Goal: Download file/media

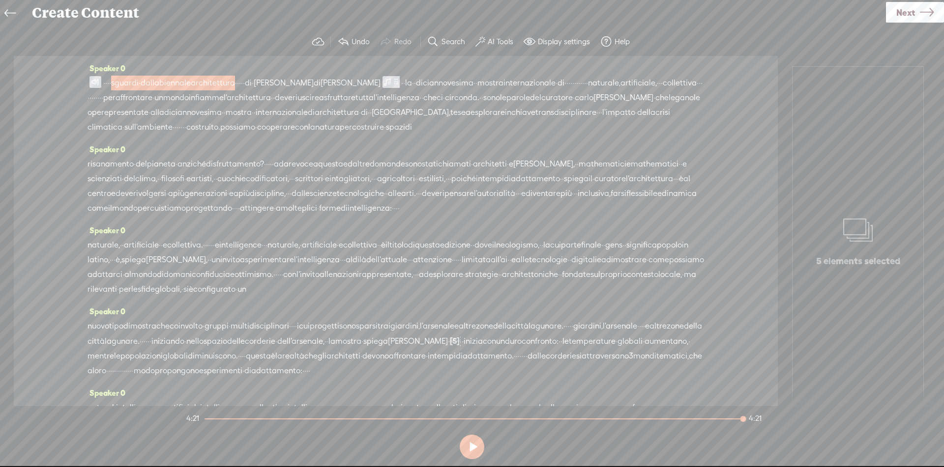
click at [902, 17] on span "Next" at bounding box center [905, 12] width 19 height 25
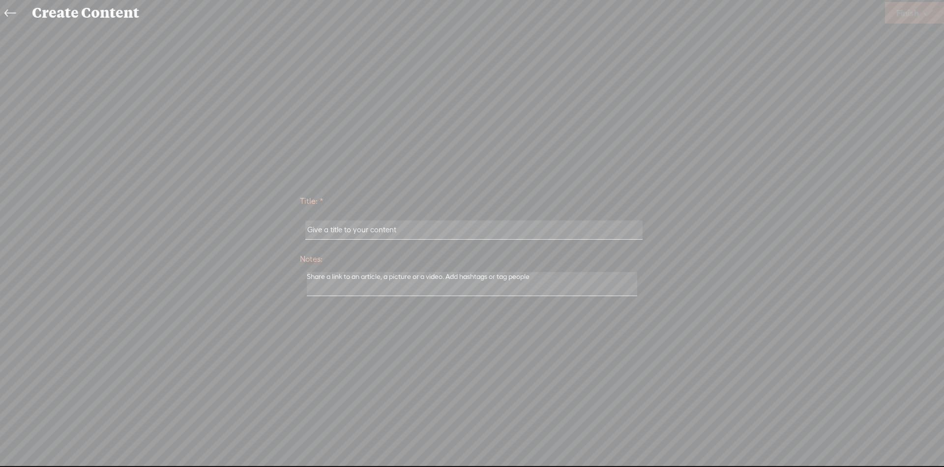
scroll to position [9, 0]
click at [508, 232] on input "text" at bounding box center [473, 230] width 337 height 19
paste input "Sguardi Dalla Biennale Architettura"
type input "Sguardi Dalla Biennale Architettura"
click at [910, 12] on span "Finish" at bounding box center [907, 12] width 23 height 25
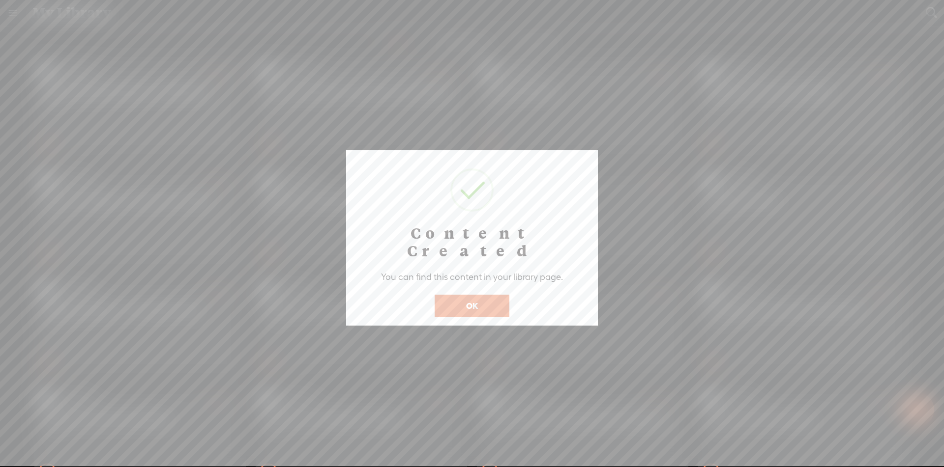
click at [479, 295] on button "OK" at bounding box center [472, 306] width 75 height 23
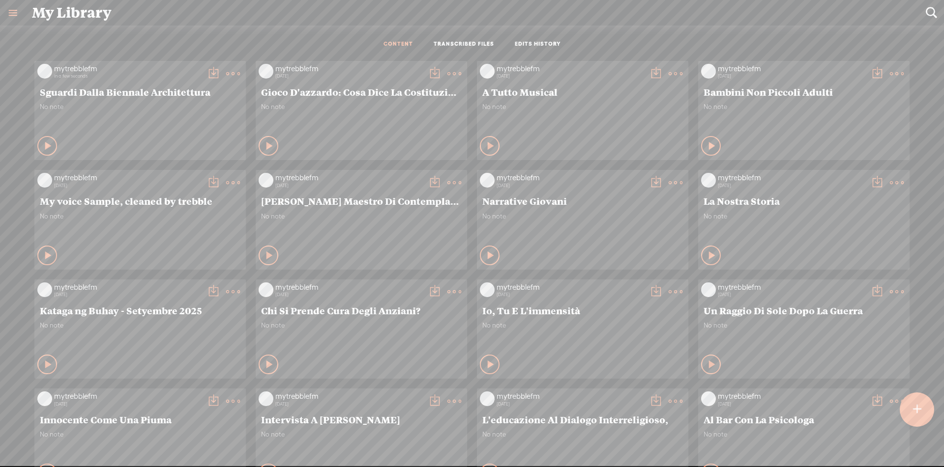
click at [206, 71] on t at bounding box center [213, 74] width 14 height 14
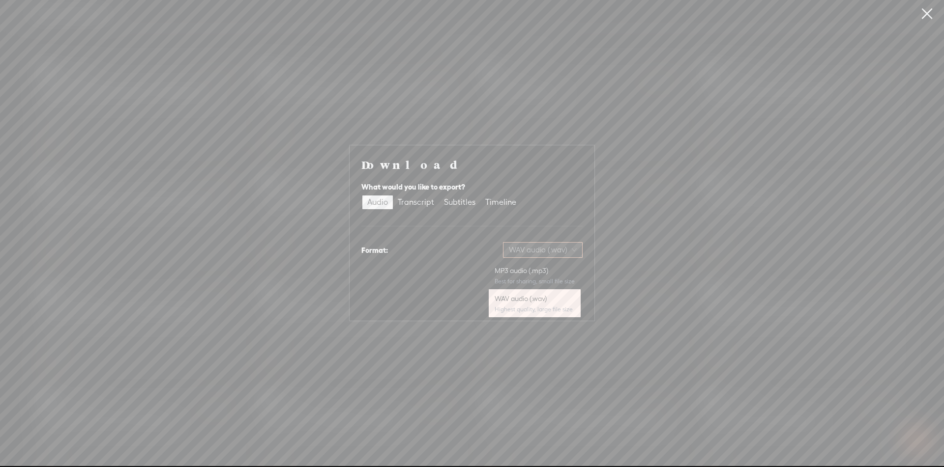
click at [543, 254] on span "WAV audio (.wav)" at bounding box center [543, 250] width 68 height 15
click at [544, 272] on div "MP3 audio (.mp3)" at bounding box center [535, 271] width 80 height 10
click at [555, 301] on span "Download" at bounding box center [557, 302] width 34 height 10
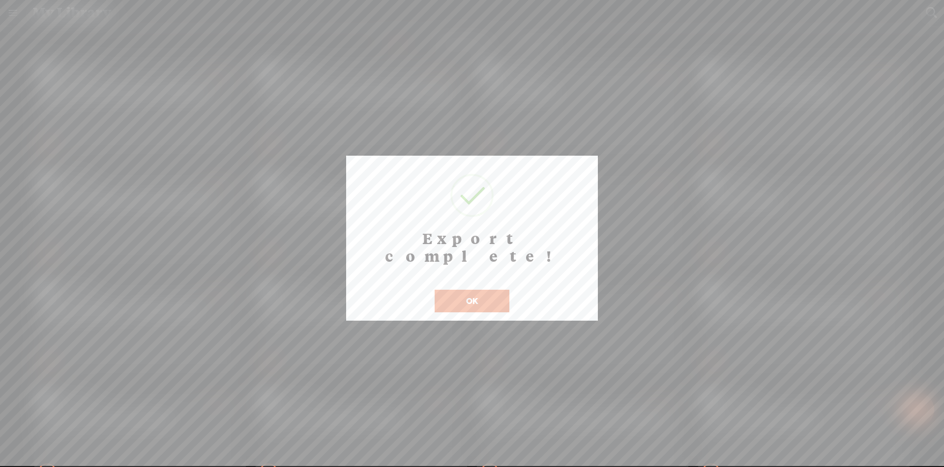
click at [479, 290] on button "OK" at bounding box center [472, 301] width 75 height 23
